Goal: Navigation & Orientation: Find specific page/section

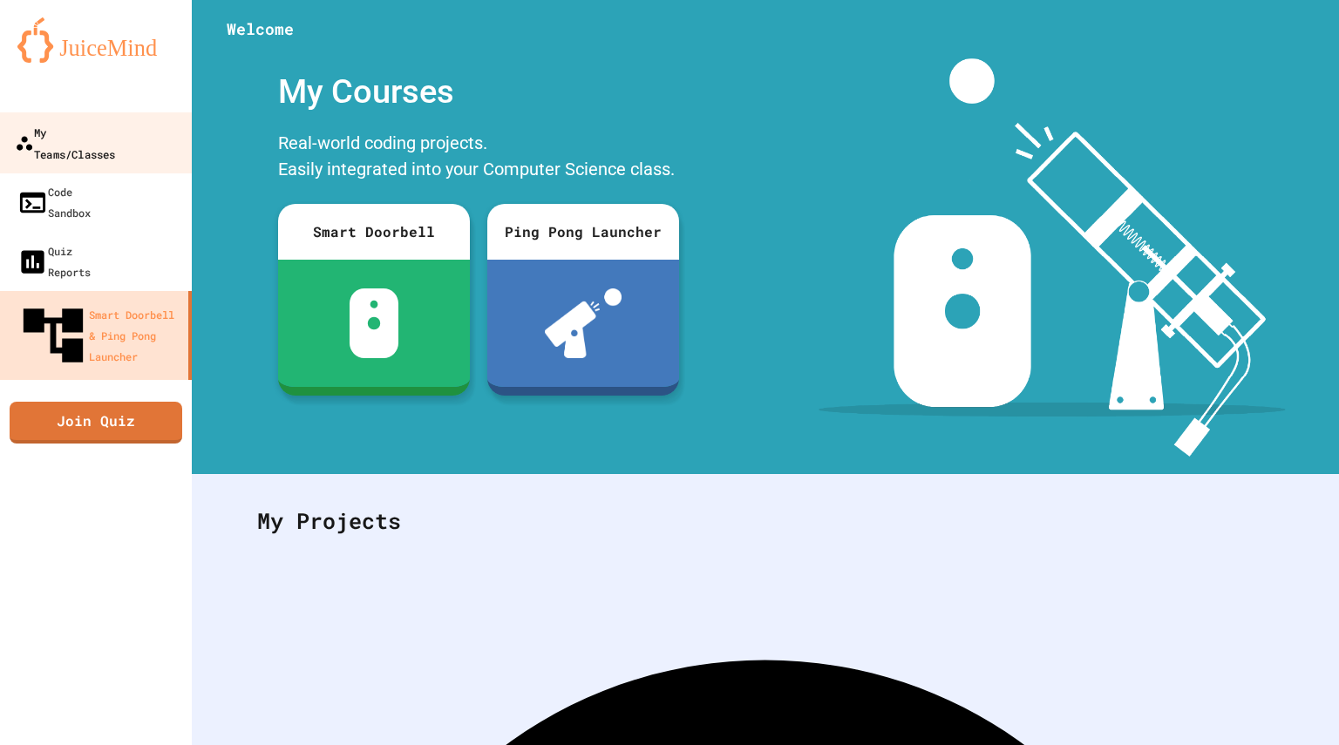
click at [105, 144] on link "My Teams/Classes" at bounding box center [96, 142] width 198 height 61
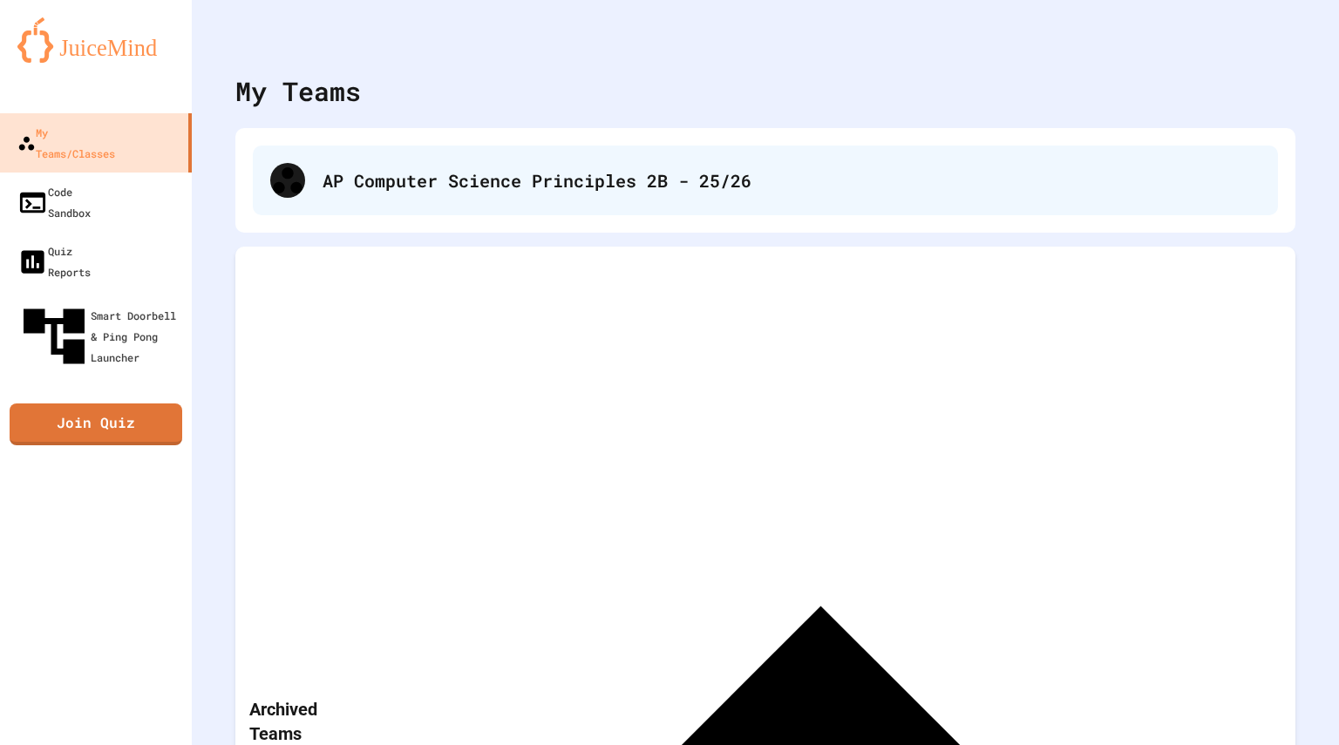
click at [522, 203] on div "AP Computer Science Principles 2B - 25/26" at bounding box center [765, 181] width 1025 height 70
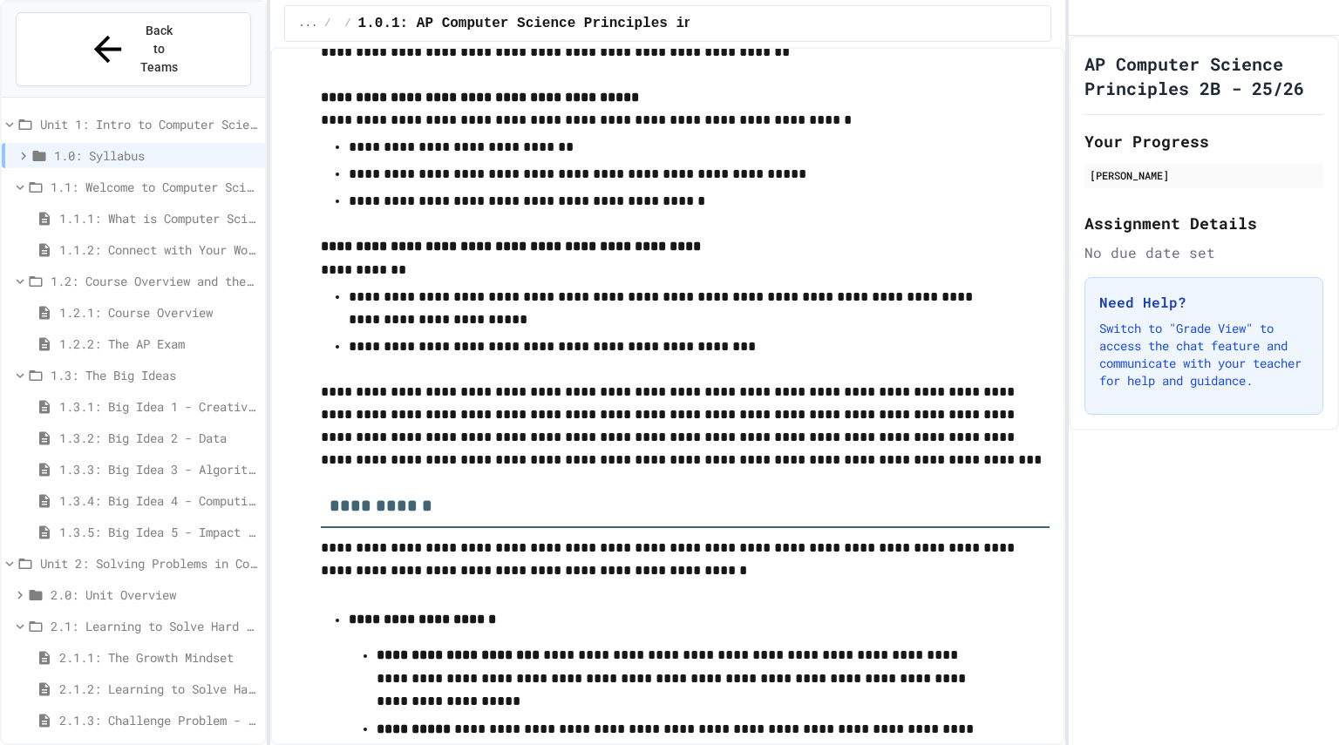
scroll to position [1586, 0]
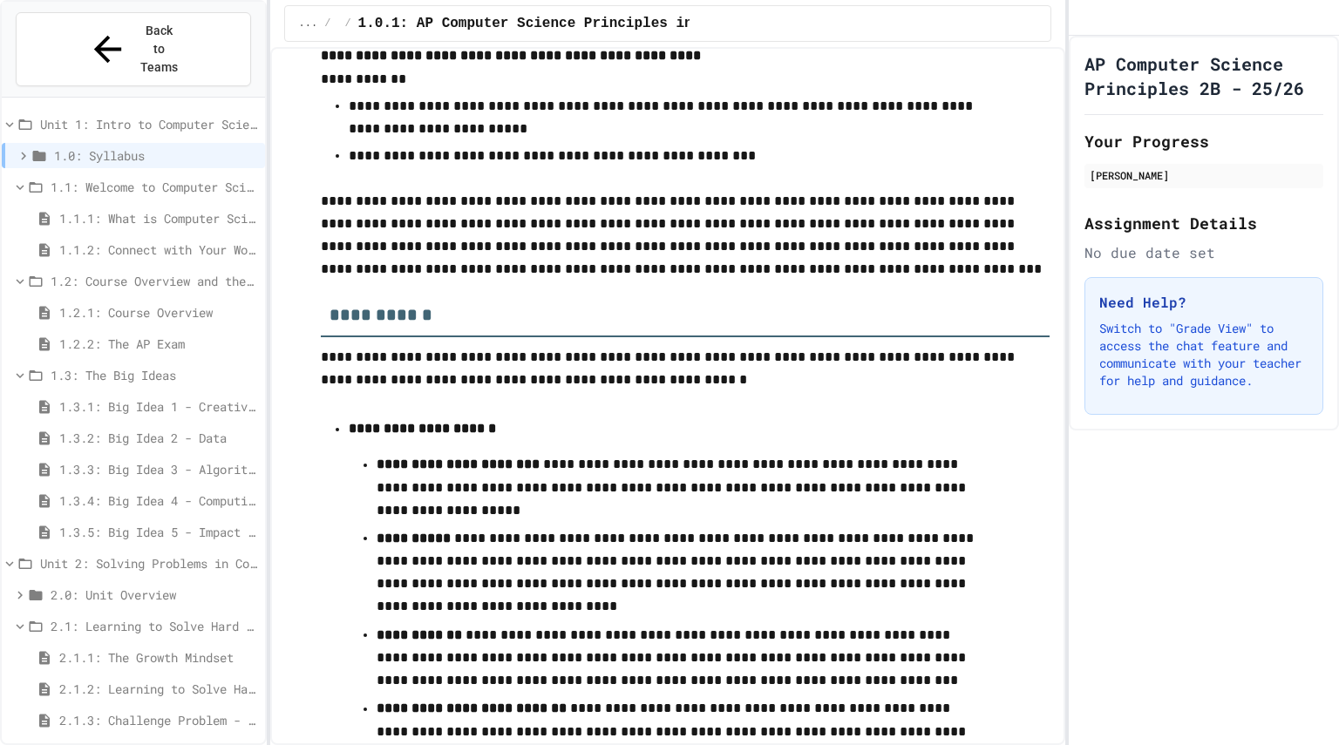
click at [184, 711] on span "2.1.3: Challenge Problem - The Bridge" at bounding box center [158, 720] width 199 height 18
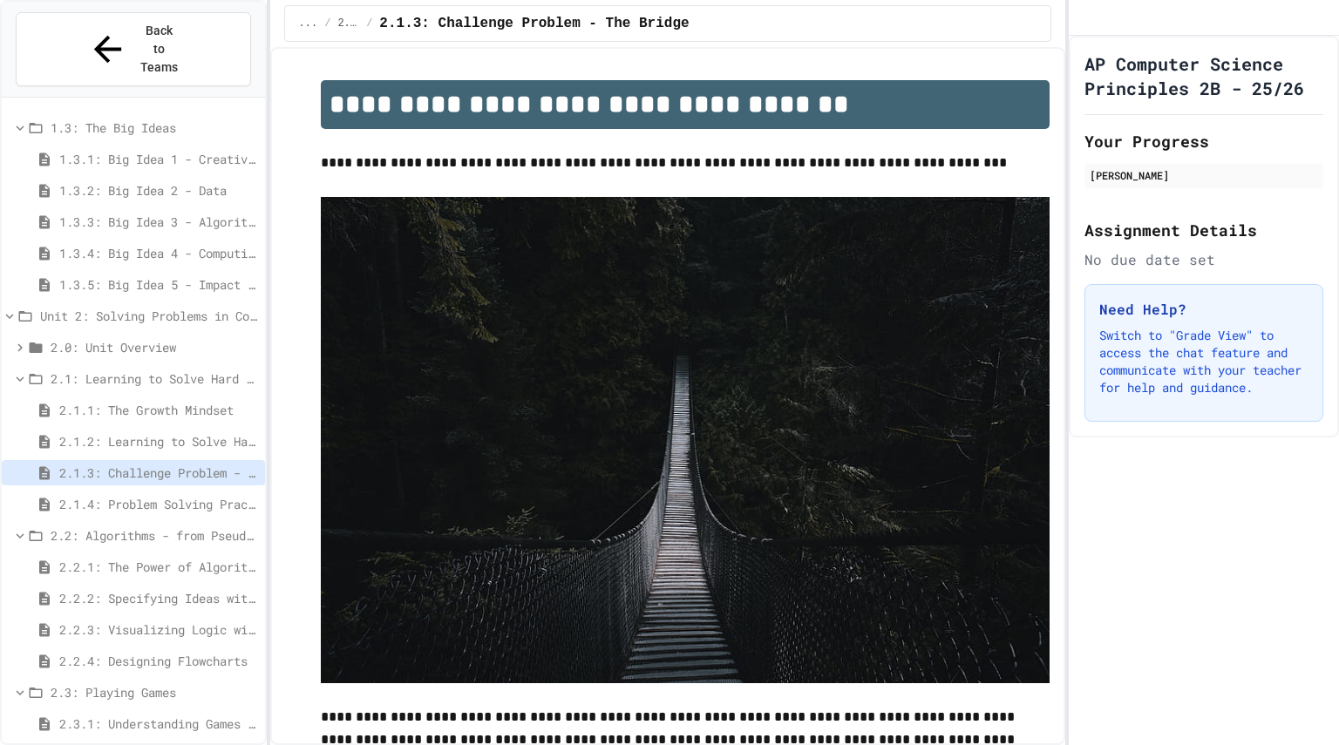
scroll to position [255, 0]
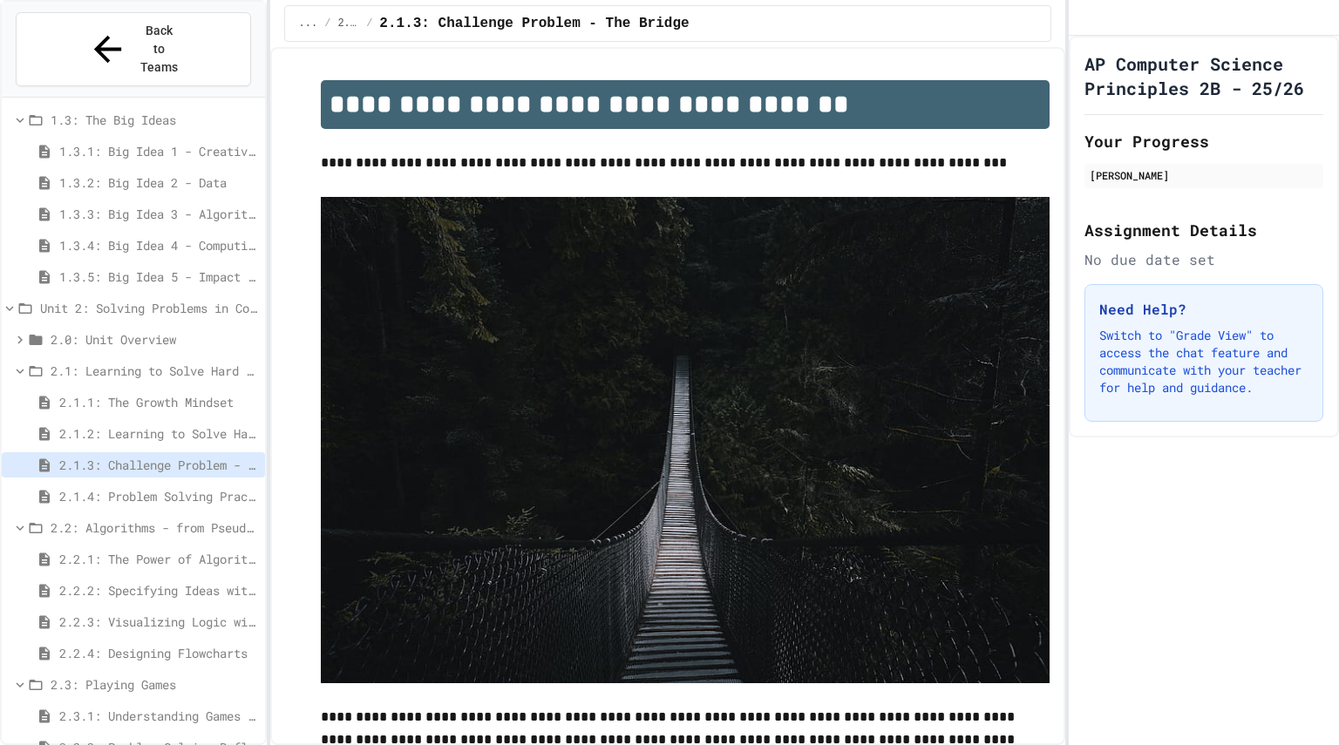
click at [210, 738] on span "2.3.2: Problem Solving Reflection" at bounding box center [158, 747] width 199 height 18
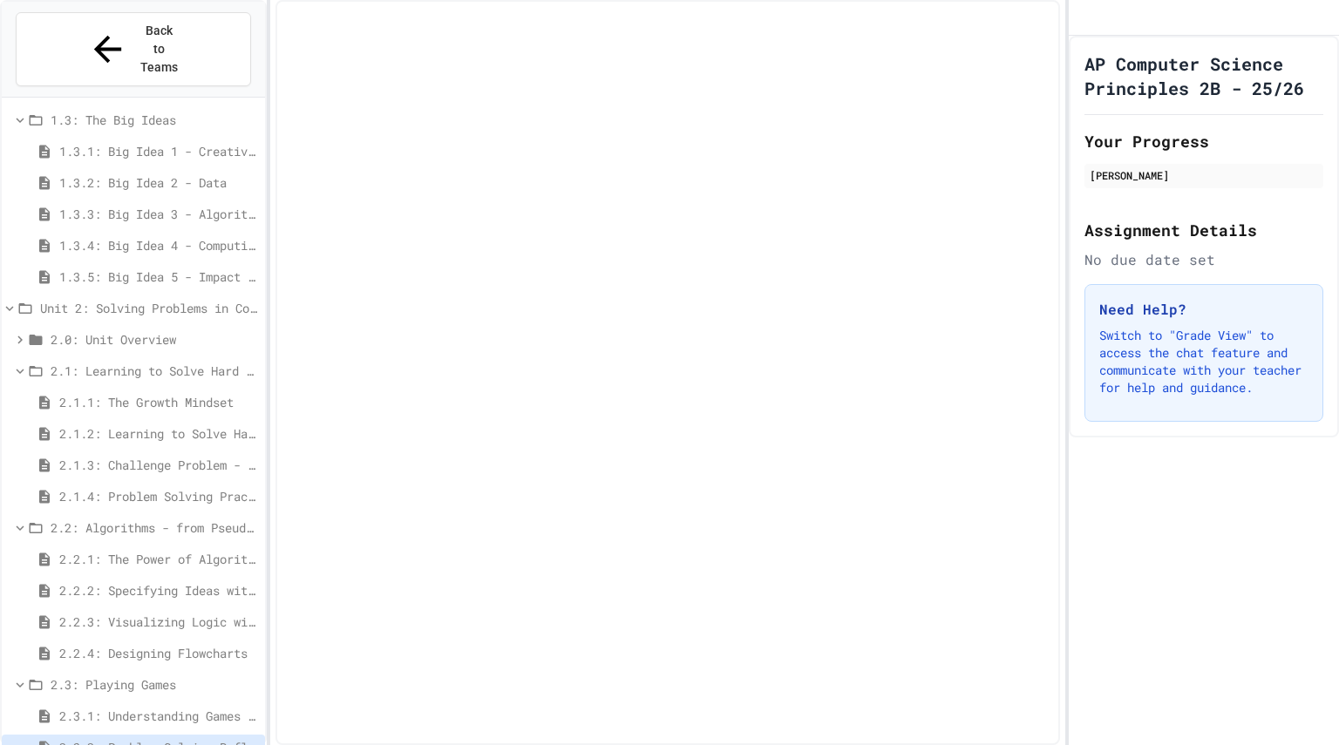
scroll to position [241, 0]
